Goal: Task Accomplishment & Management: Manage account settings

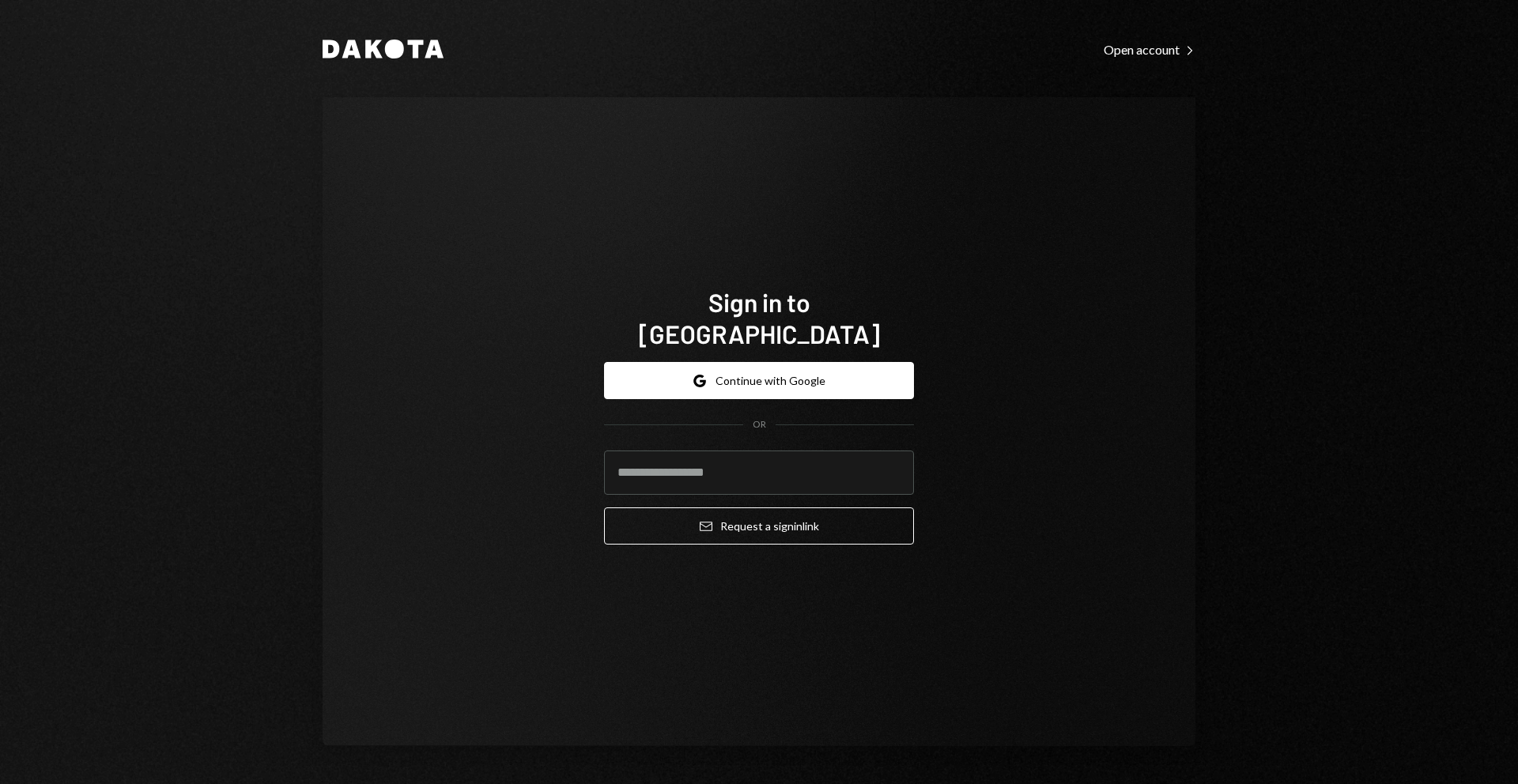
click at [816, 380] on button "Google Continue with Google" at bounding box center [759, 381] width 310 height 37
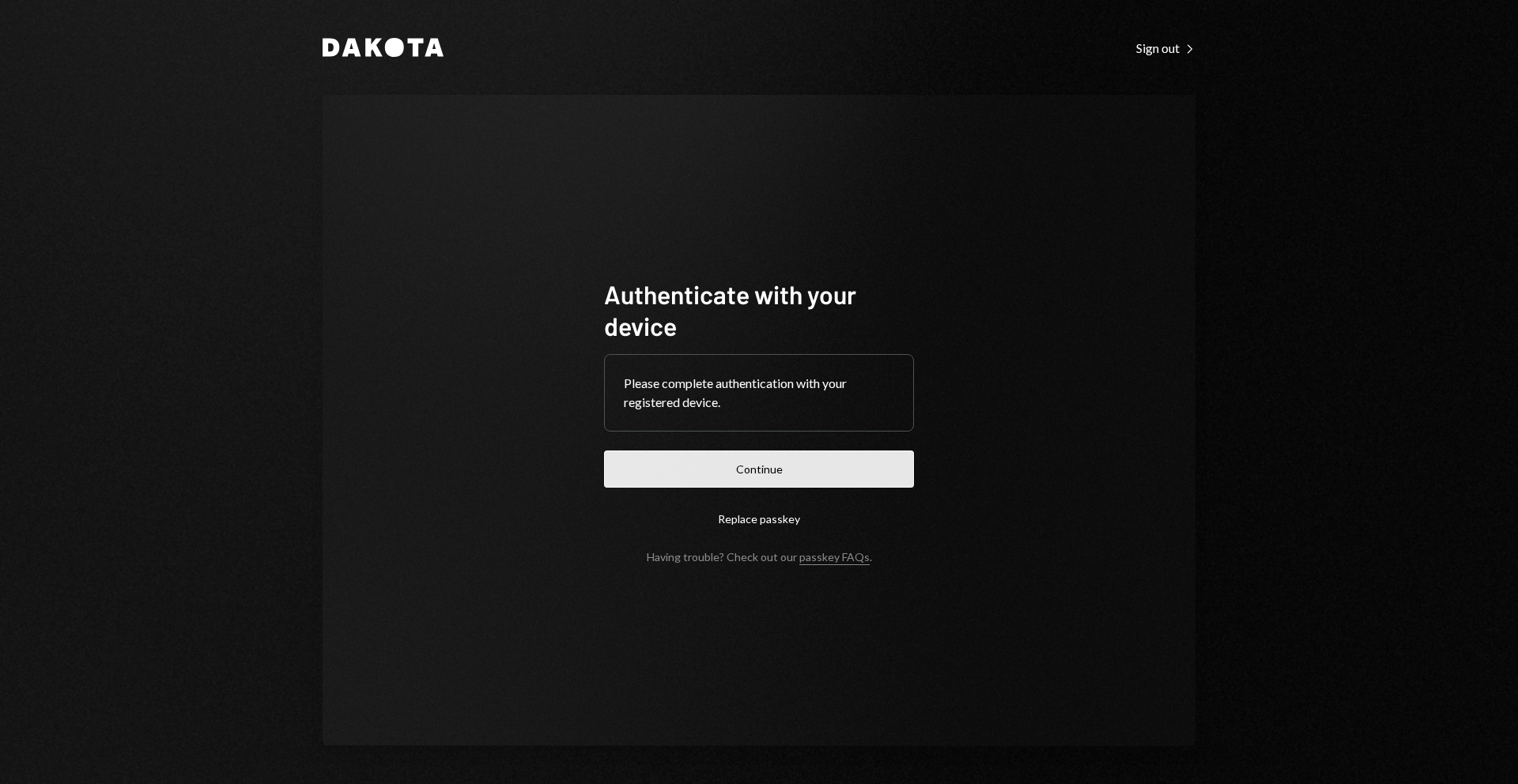
click at [789, 463] on button "Continue" at bounding box center [759, 469] width 310 height 37
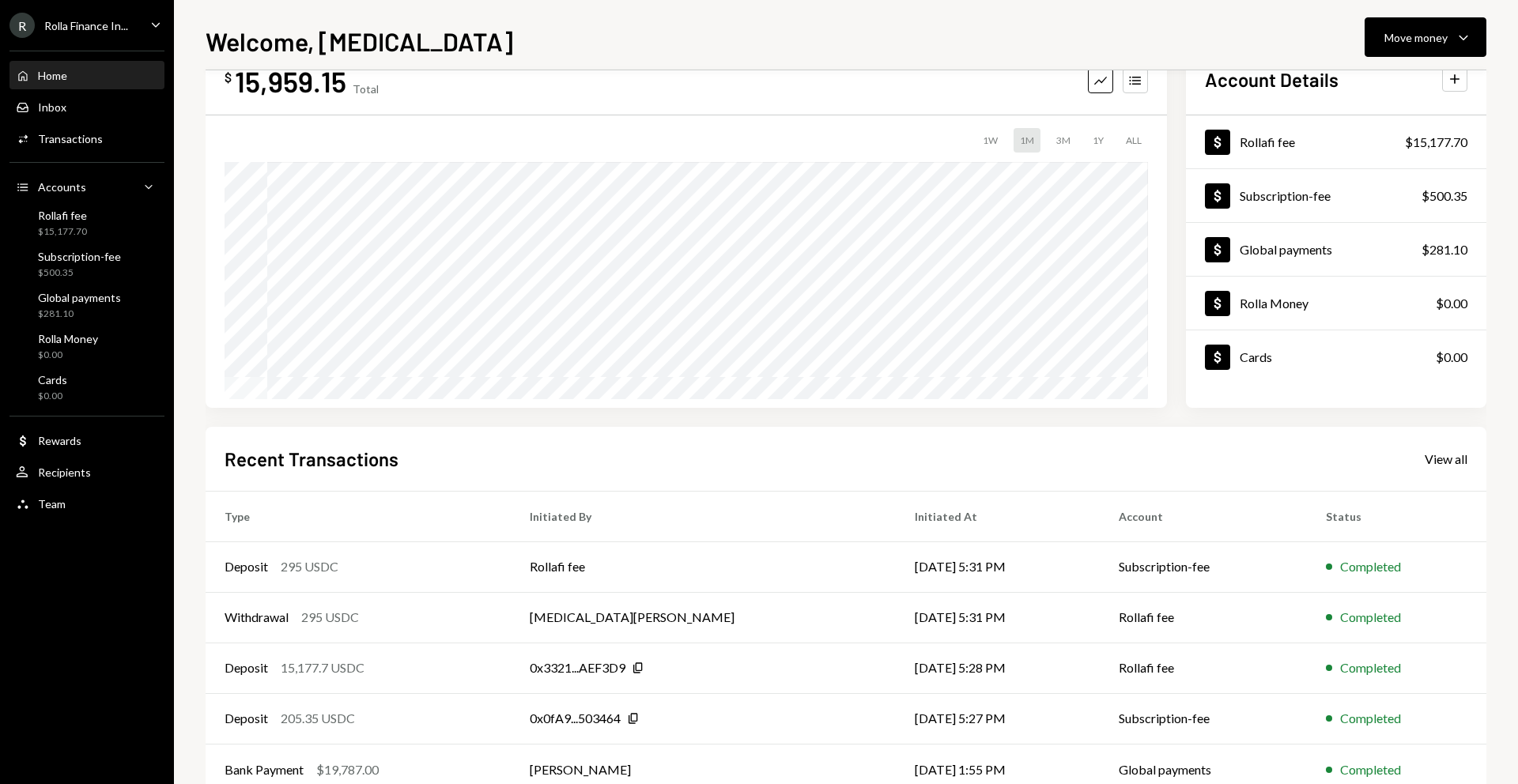
scroll to position [93, 0]
